Goal: Task Accomplishment & Management: Manage account settings

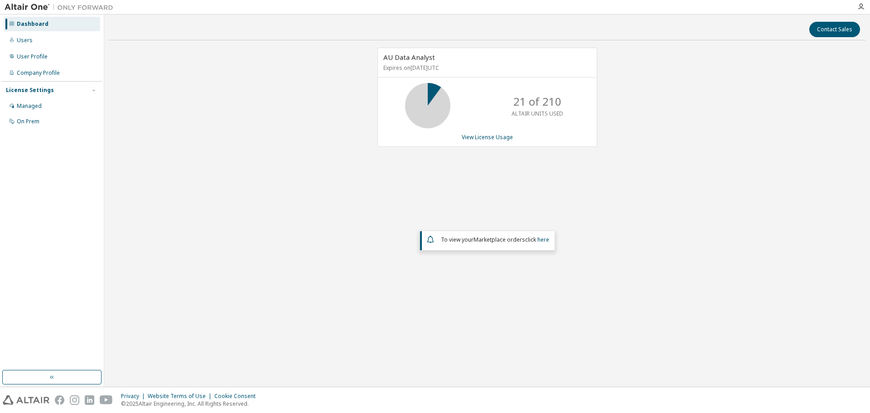
click at [16, 36] on div "Users" at bounding box center [52, 40] width 96 height 14
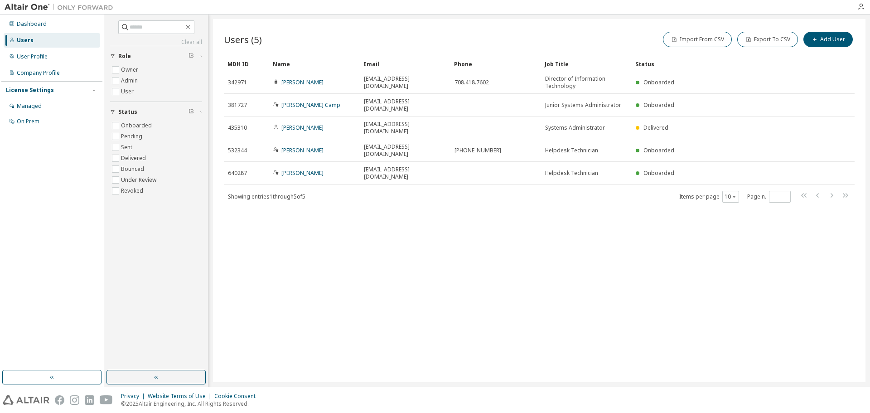
click at [858, 9] on icon "button" at bounding box center [860, 6] width 7 height 7
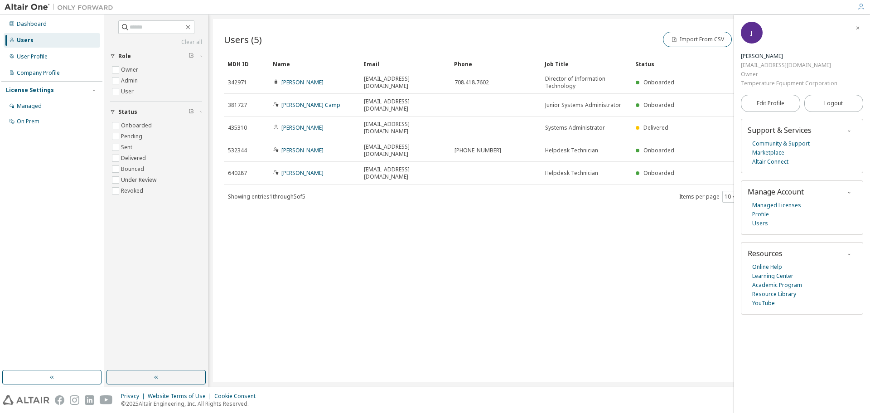
click at [831, 106] on span "Logout" at bounding box center [833, 103] width 19 height 9
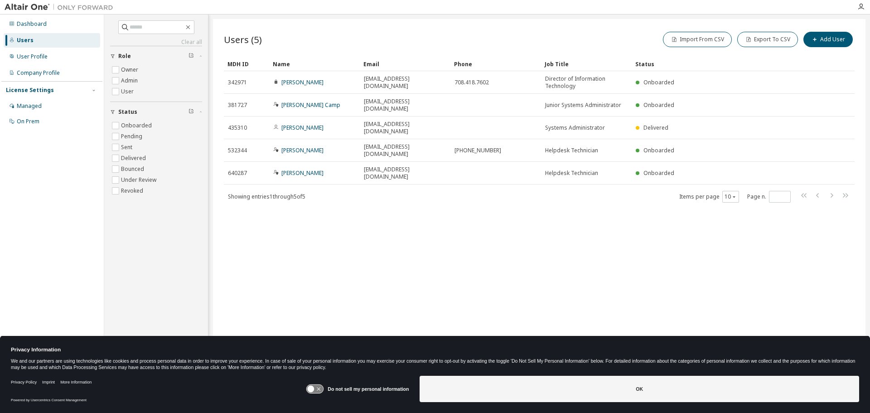
click at [30, 27] on div "Dashboard" at bounding box center [32, 23] width 30 height 7
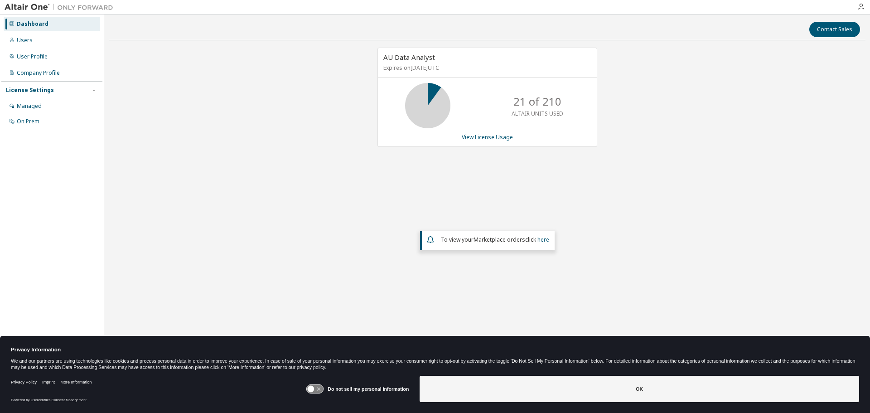
click at [864, 6] on div at bounding box center [861, 6] width 18 height 7
click at [31, 103] on div "Managed" at bounding box center [29, 105] width 25 height 7
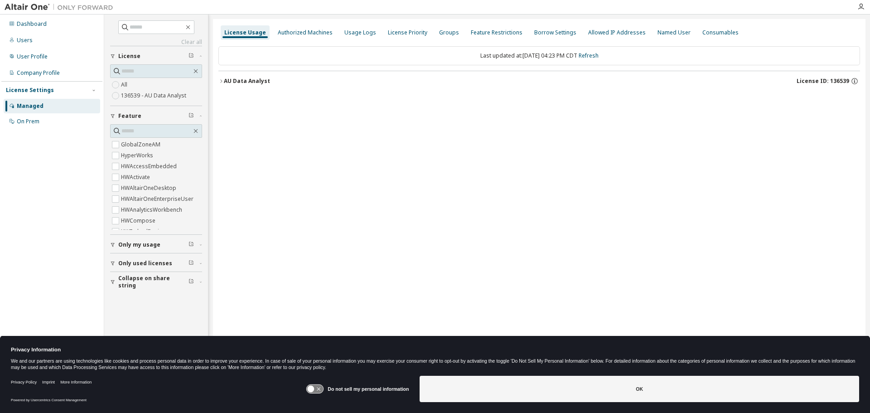
click at [303, 34] on div "Authorized Machines" at bounding box center [305, 32] width 55 height 7
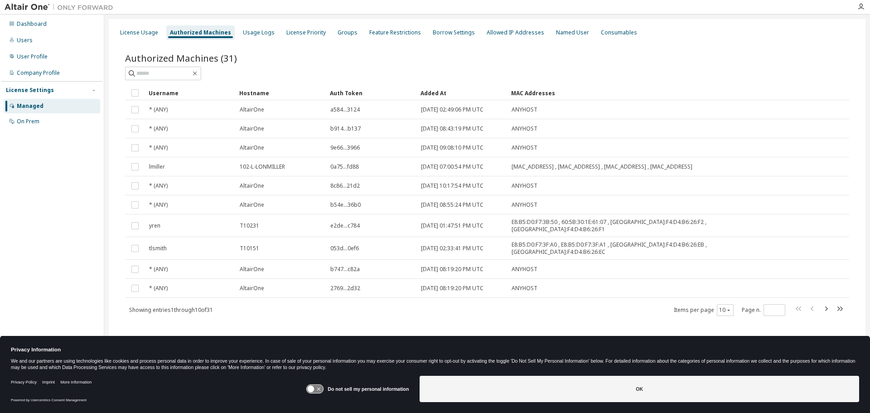
click at [27, 43] on div "Users" at bounding box center [25, 40] width 16 height 7
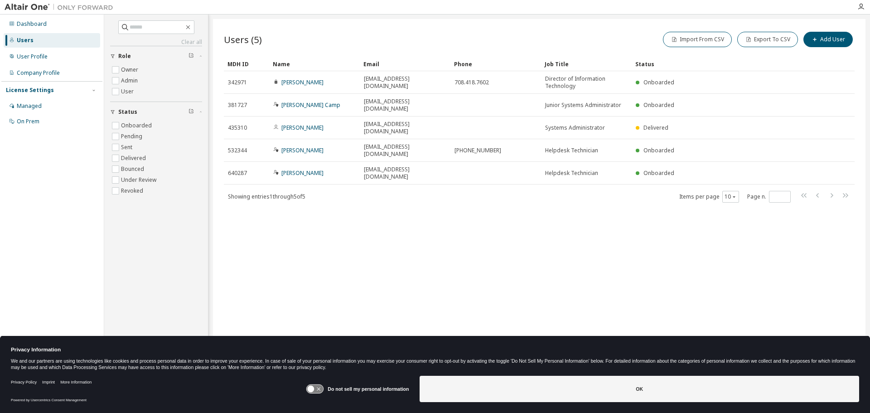
click at [493, 249] on div "Users (5) Import From CSV Export To CSV Add User Clear Load Save Save As Field …" at bounding box center [539, 200] width 652 height 363
click at [25, 102] on div "Managed" at bounding box center [29, 105] width 25 height 7
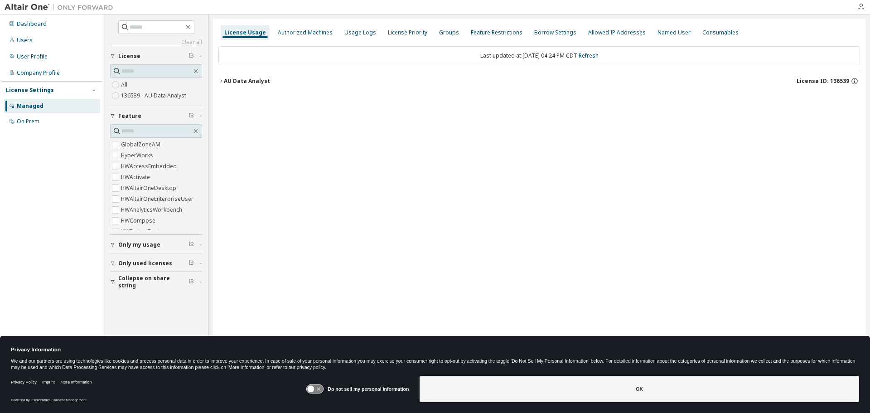
click at [289, 31] on div "Authorized Machines" at bounding box center [305, 32] width 55 height 7
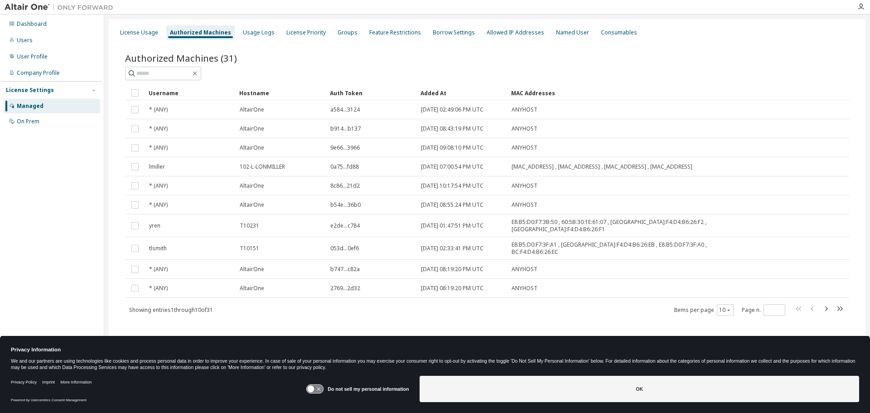
click at [33, 106] on div "Managed" at bounding box center [30, 105] width 27 height 7
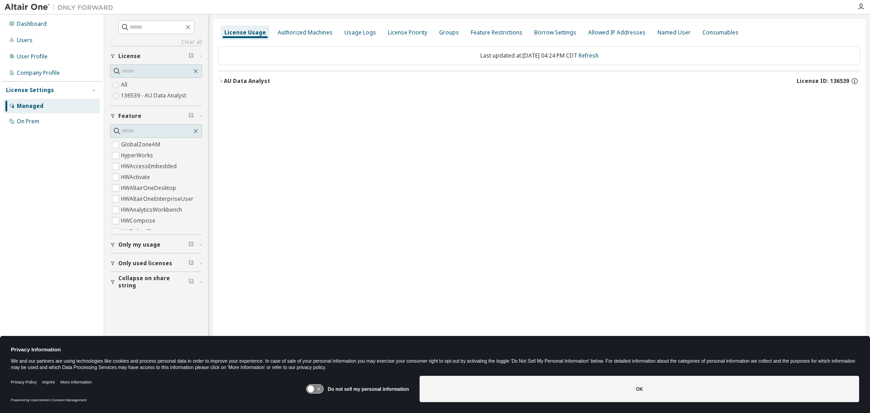
click at [288, 27] on div "Authorized Machines" at bounding box center [305, 32] width 62 height 14
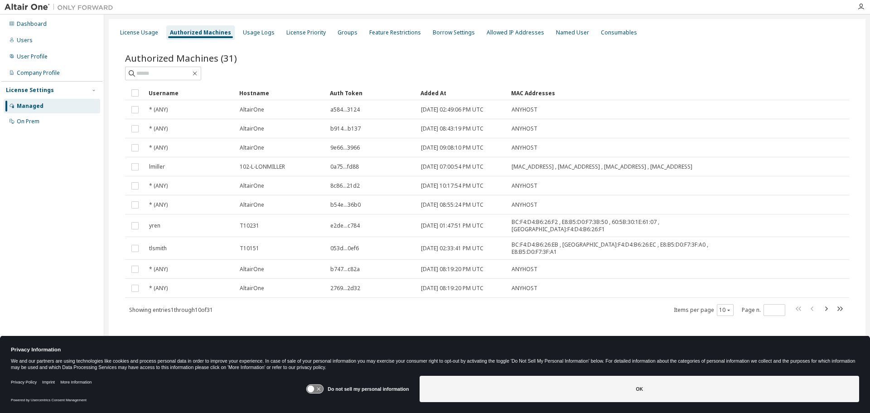
click at [239, 37] on div "Usage Logs" at bounding box center [258, 32] width 39 height 14
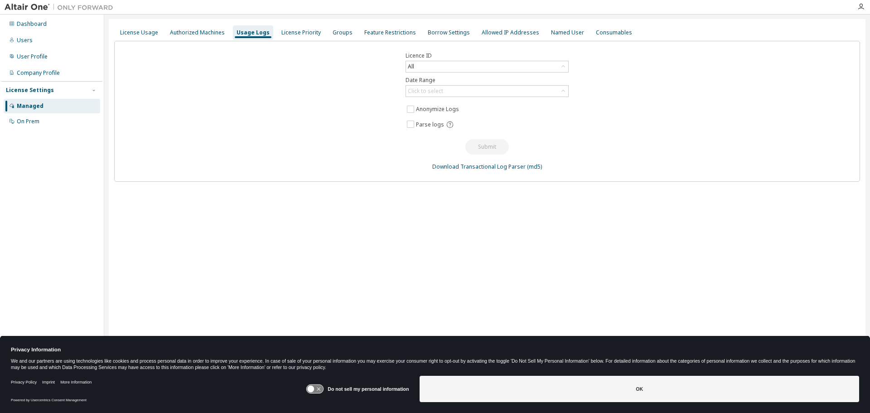
click at [307, 35] on div "License Priority" at bounding box center [300, 32] width 39 height 7
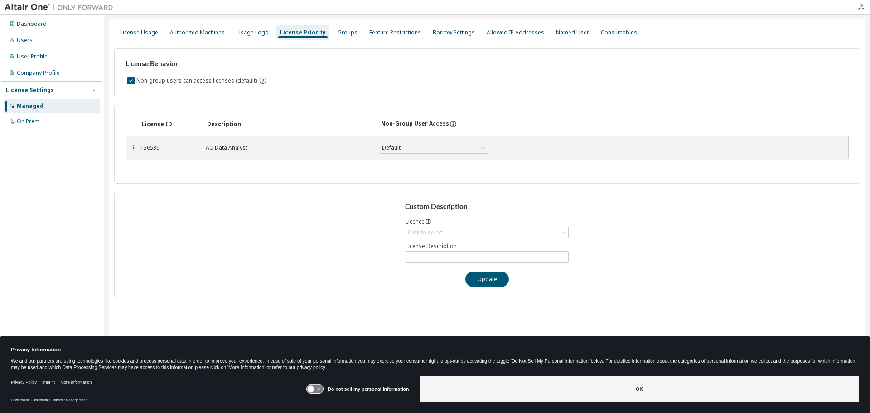
click at [186, 30] on div "Authorized Machines" at bounding box center [197, 32] width 55 height 7
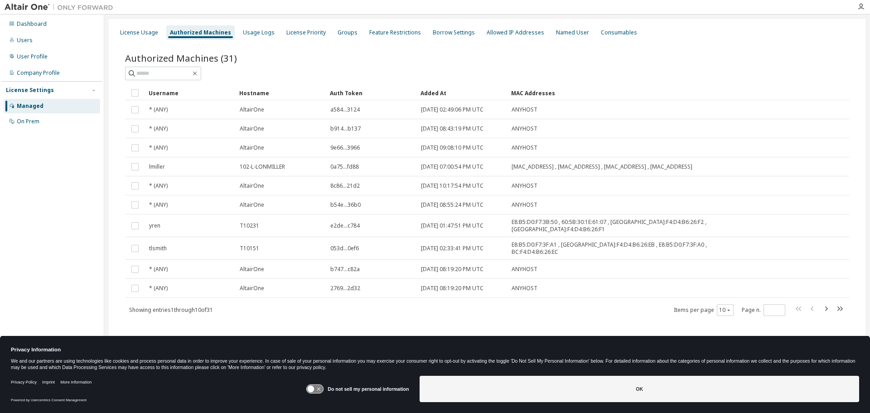
click at [243, 29] on div "Usage Logs" at bounding box center [259, 32] width 32 height 7
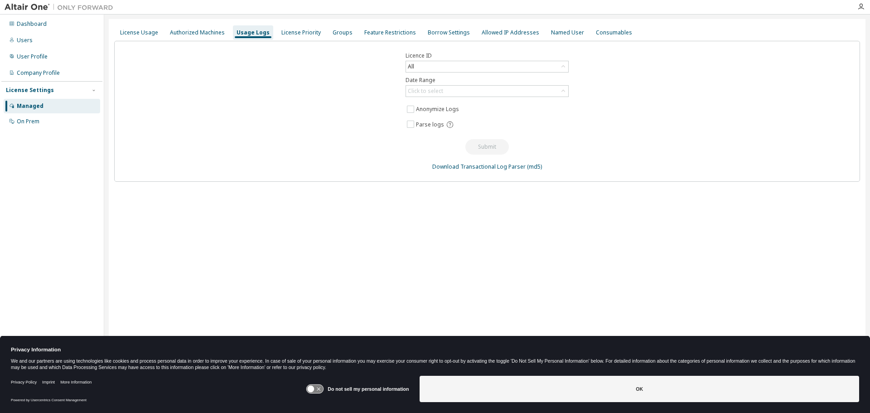
click at [443, 68] on div "All" at bounding box center [487, 66] width 162 height 11
click at [435, 88] on div "Click to select" at bounding box center [425, 90] width 35 height 7
click at [429, 125] on li "Year to date" at bounding box center [486, 128] width 160 height 12
click at [495, 150] on button "Submit" at bounding box center [486, 146] width 43 height 15
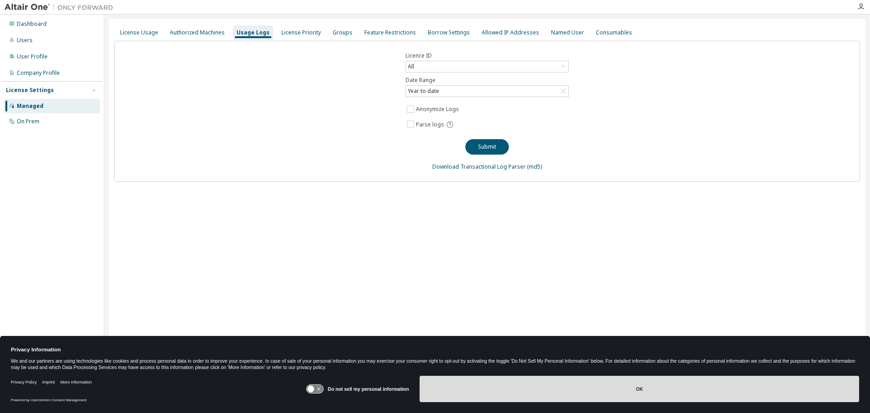
drag, startPoint x: 585, startPoint y: 390, endPoint x: 585, endPoint y: 385, distance: 5.9
click at [585, 390] on button "OK" at bounding box center [638, 389] width 439 height 26
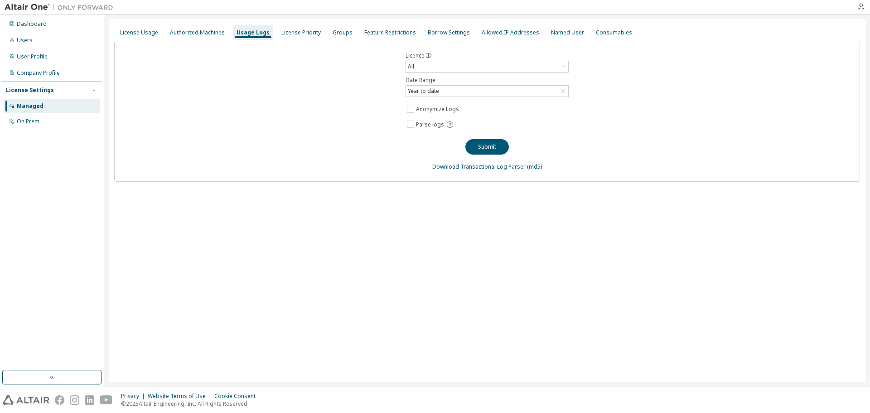
click at [498, 137] on div "Submit" at bounding box center [486, 143] width 43 height 23
click at [490, 146] on button "Submit" at bounding box center [486, 146] width 43 height 15
click at [203, 38] on div "Authorized Machines" at bounding box center [197, 32] width 62 height 14
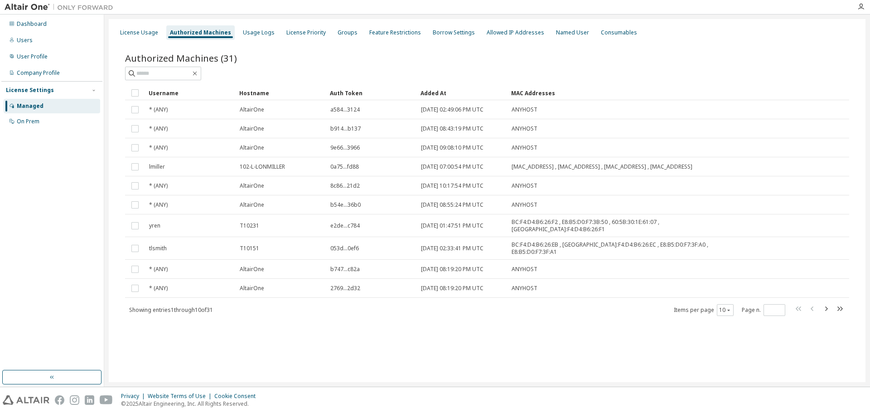
click at [153, 33] on div "License Usage" at bounding box center [139, 32] width 38 height 7
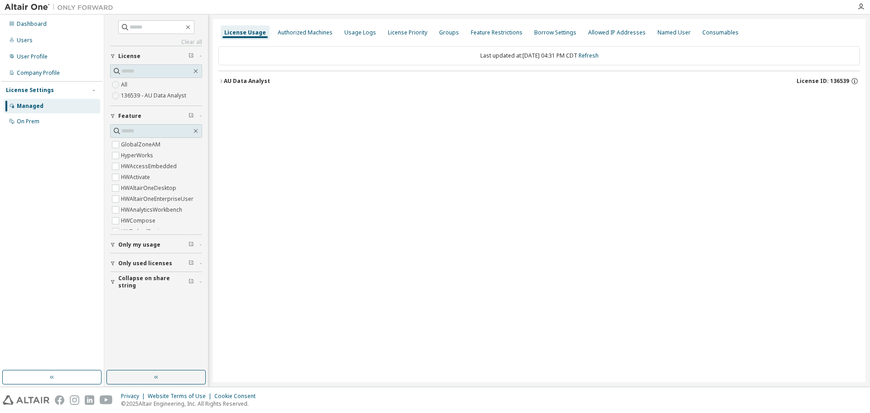
click at [33, 41] on div "Users" at bounding box center [52, 40] width 96 height 14
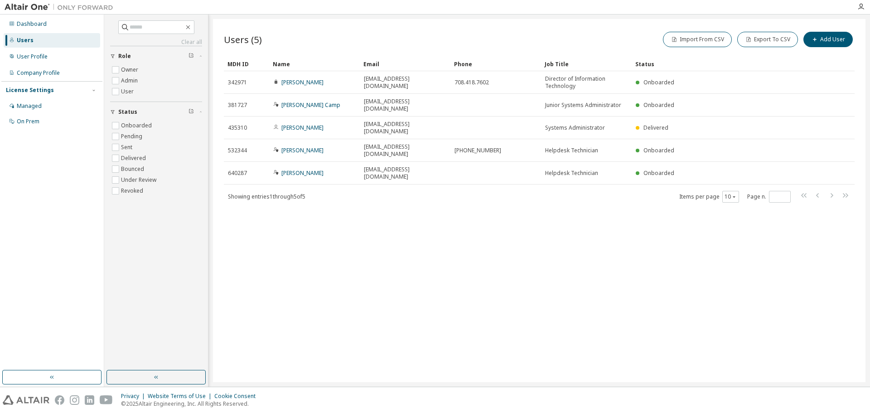
click at [232, 169] on span "640287" at bounding box center [237, 172] width 19 height 7
click at [463, 162] on td at bounding box center [495, 173] width 91 height 23
click at [298, 169] on link "Pedro Briseno" at bounding box center [302, 173] width 42 height 8
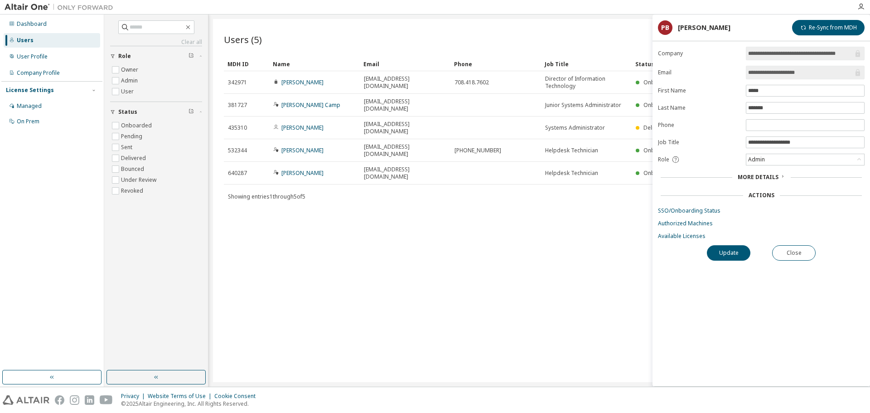
click at [753, 177] on span "More Details" at bounding box center [757, 177] width 41 height 8
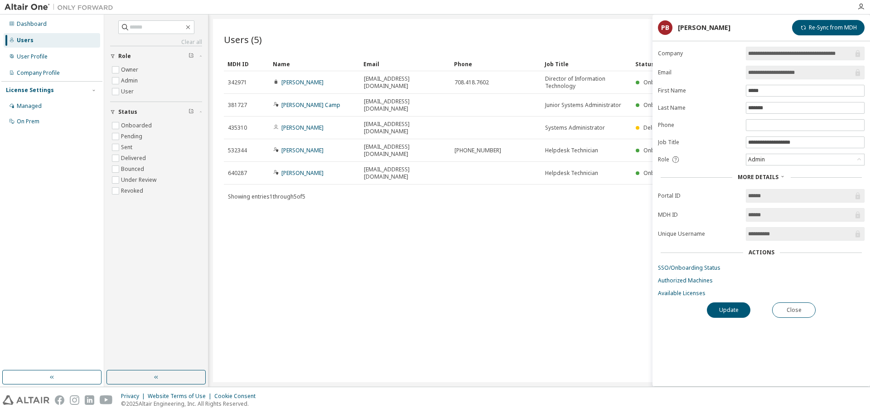
click at [681, 267] on link "SSO/Onboarding Status" at bounding box center [761, 267] width 207 height 7
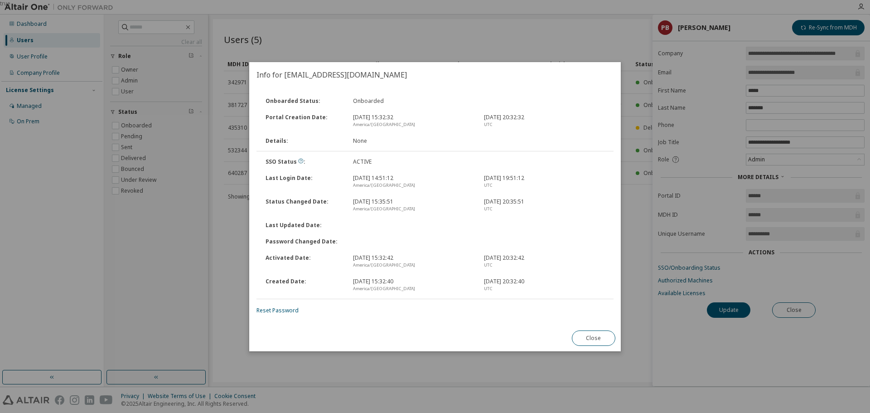
click at [330, 240] on div "Password Changed Date :" at bounding box center [303, 241] width 87 height 7
click at [583, 339] on button "Close" at bounding box center [593, 337] width 43 height 15
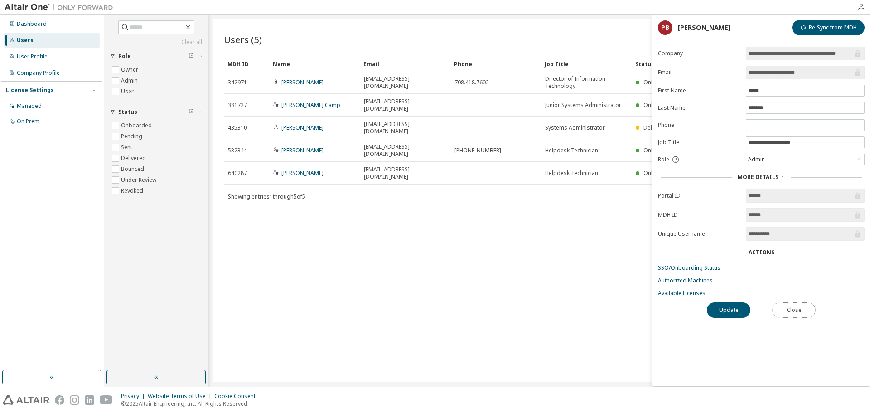
click at [795, 312] on button "Close" at bounding box center [793, 309] width 43 height 15
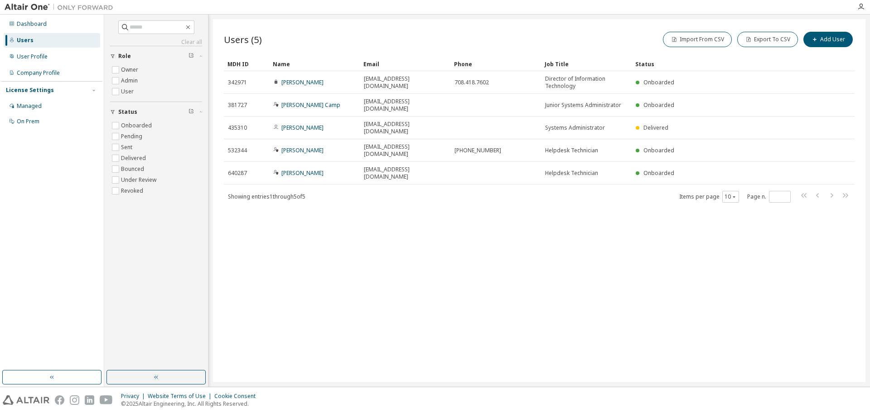
click at [295, 169] on link "Pedro Briseno" at bounding box center [302, 173] width 42 height 8
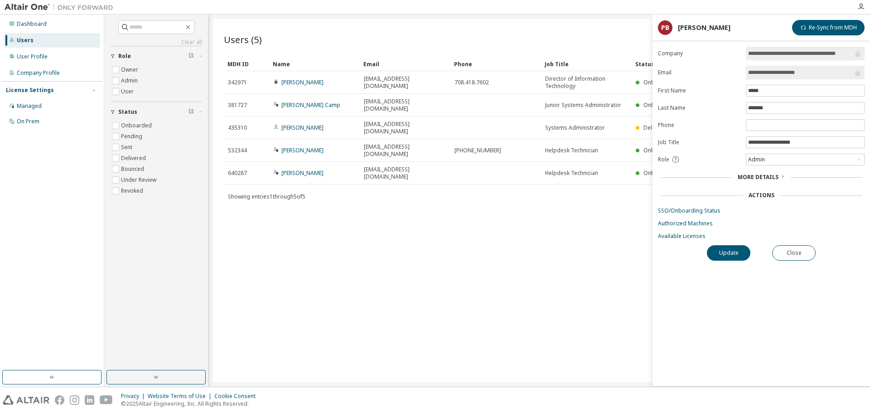
click at [754, 175] on span "More Details" at bounding box center [757, 177] width 41 height 8
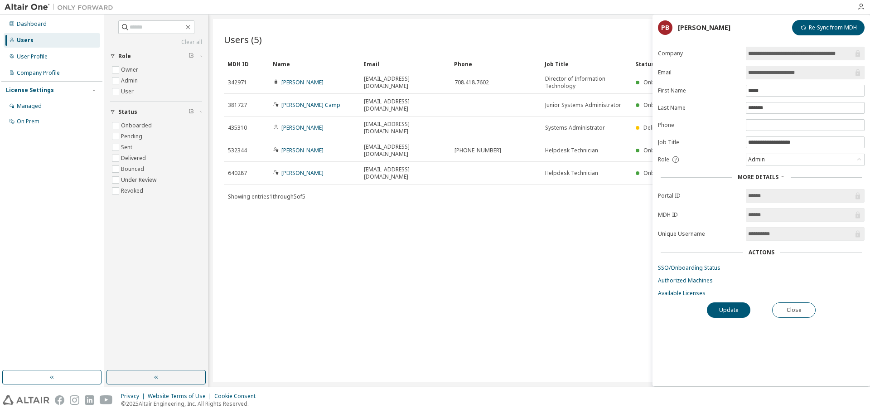
click at [750, 249] on div "Actions" at bounding box center [761, 252] width 26 height 7
click at [686, 266] on form "**********" at bounding box center [761, 172] width 207 height 250
click at [684, 267] on link "SSO/Onboarding Status" at bounding box center [761, 267] width 207 height 7
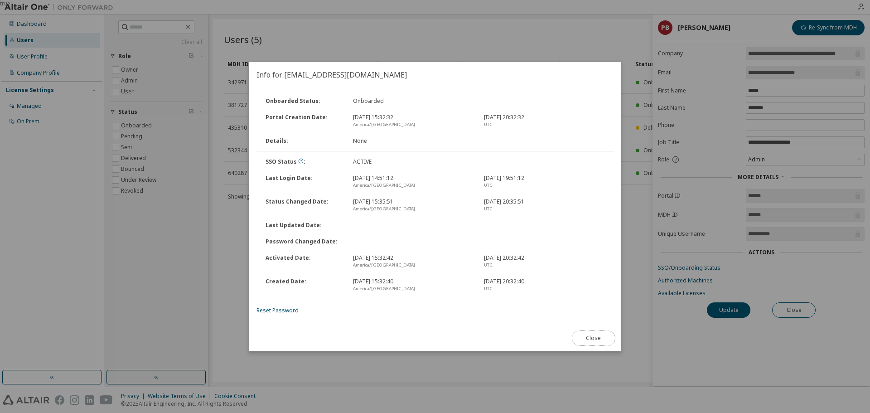
drag, startPoint x: 594, startPoint y: 339, endPoint x: 597, endPoint y: 328, distance: 10.9
click at [594, 337] on button "Close" at bounding box center [593, 337] width 43 height 15
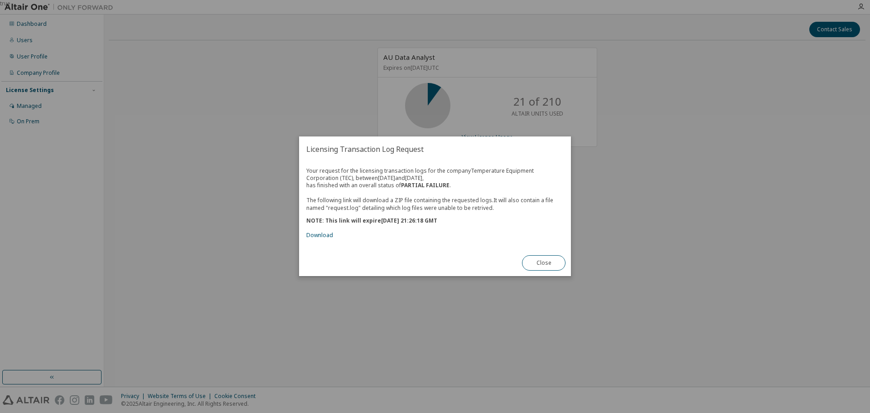
drag, startPoint x: 555, startPoint y: 265, endPoint x: 337, endPoint y: 251, distance: 219.3
click at [350, 257] on div "Licensing Transaction Log Request Your request for the licensing transaction lo…" at bounding box center [435, 206] width 272 height 140
click at [323, 236] on link "Download" at bounding box center [319, 235] width 27 height 8
click at [550, 261] on button "Close" at bounding box center [543, 262] width 43 height 15
